Goal: Task Accomplishment & Management: Use online tool/utility

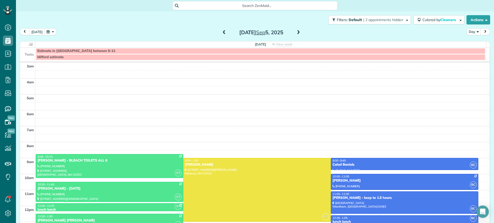
scroll to position [64, 0]
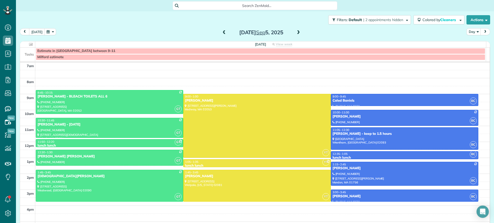
click at [295, 30] on span at bounding box center [298, 32] width 6 height 5
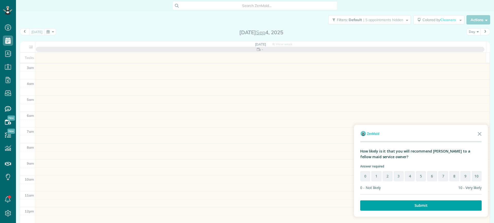
scroll to position [64, 0]
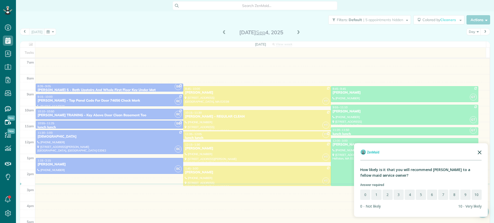
click at [479, 152] on polygon "Close the survey" at bounding box center [480, 152] width 4 height 4
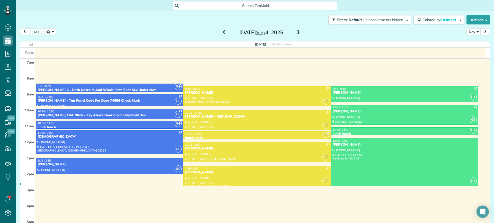
click at [295, 31] on span at bounding box center [298, 32] width 6 height 5
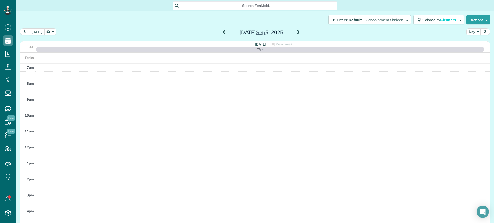
click at [295, 31] on span at bounding box center [298, 32] width 6 height 5
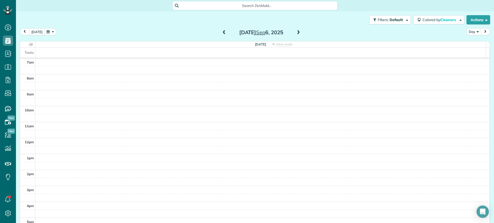
click at [295, 31] on span at bounding box center [298, 32] width 6 height 5
click at [296, 31] on span at bounding box center [298, 32] width 6 height 5
